Goal: Transaction & Acquisition: Book appointment/travel/reservation

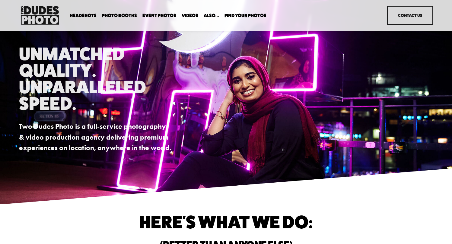
click at [0, 0] on span "Party Booth" at bounding box center [0, 0] width 0 height 0
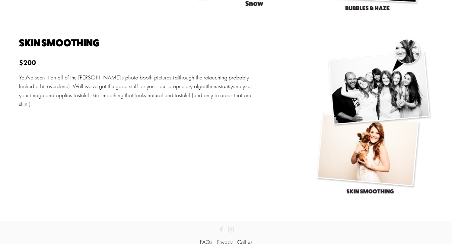
scroll to position [1565, 0]
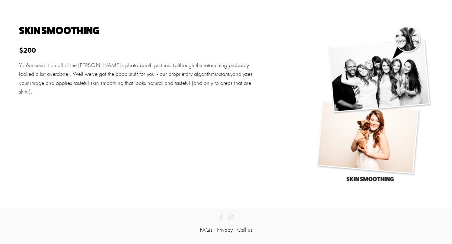
drag, startPoint x: 93, startPoint y: 51, endPoint x: 116, endPoint y: 110, distance: 64.1
click at [116, 110] on div "Environmental effects Starts from $600 Add dimension to your photos with some e…" at bounding box center [226, 18] width 452 height 351
click at [116, 109] on div "Environmental effects Starts from $600 Add dimension to your photos with some e…" at bounding box center [226, 18] width 452 height 351
click at [207, 228] on link "FAQs" at bounding box center [206, 230] width 13 height 9
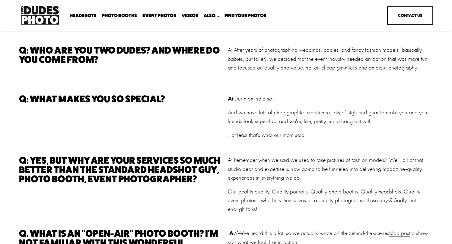
click at [0, 0] on link "Party Booth" at bounding box center [0, 0] width 0 height 0
click at [0, 0] on span "Party Booth" at bounding box center [0, 0] width 0 height 0
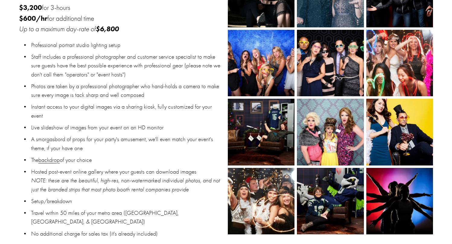
scroll to position [382, 0]
